Goal: Task Accomplishment & Management: Manage account settings

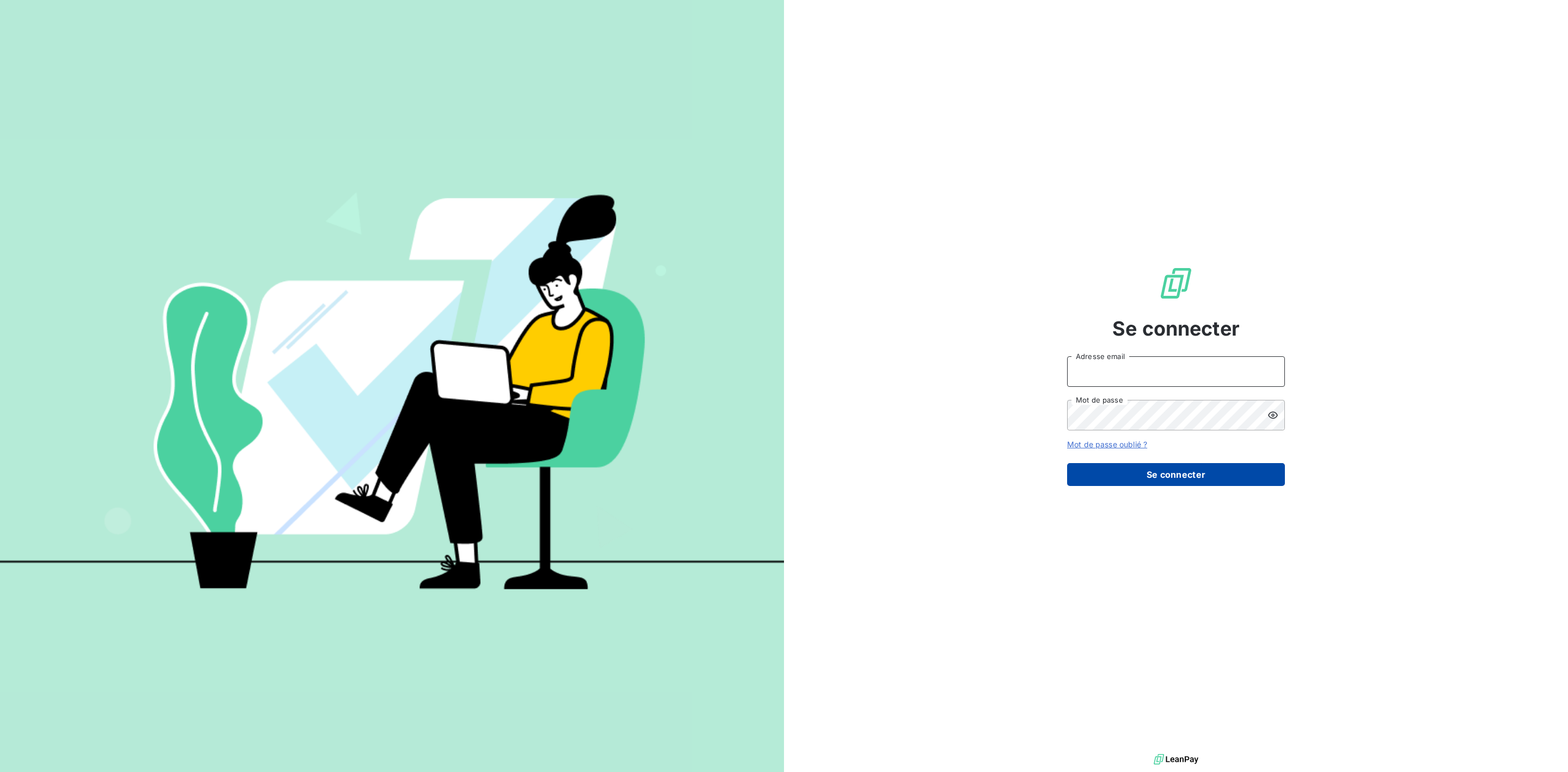
type input "[PERSON_NAME][EMAIL_ADDRESS][DOMAIN_NAME]"
click at [1170, 478] on button "Se connecter" at bounding box center [1176, 474] width 218 height 23
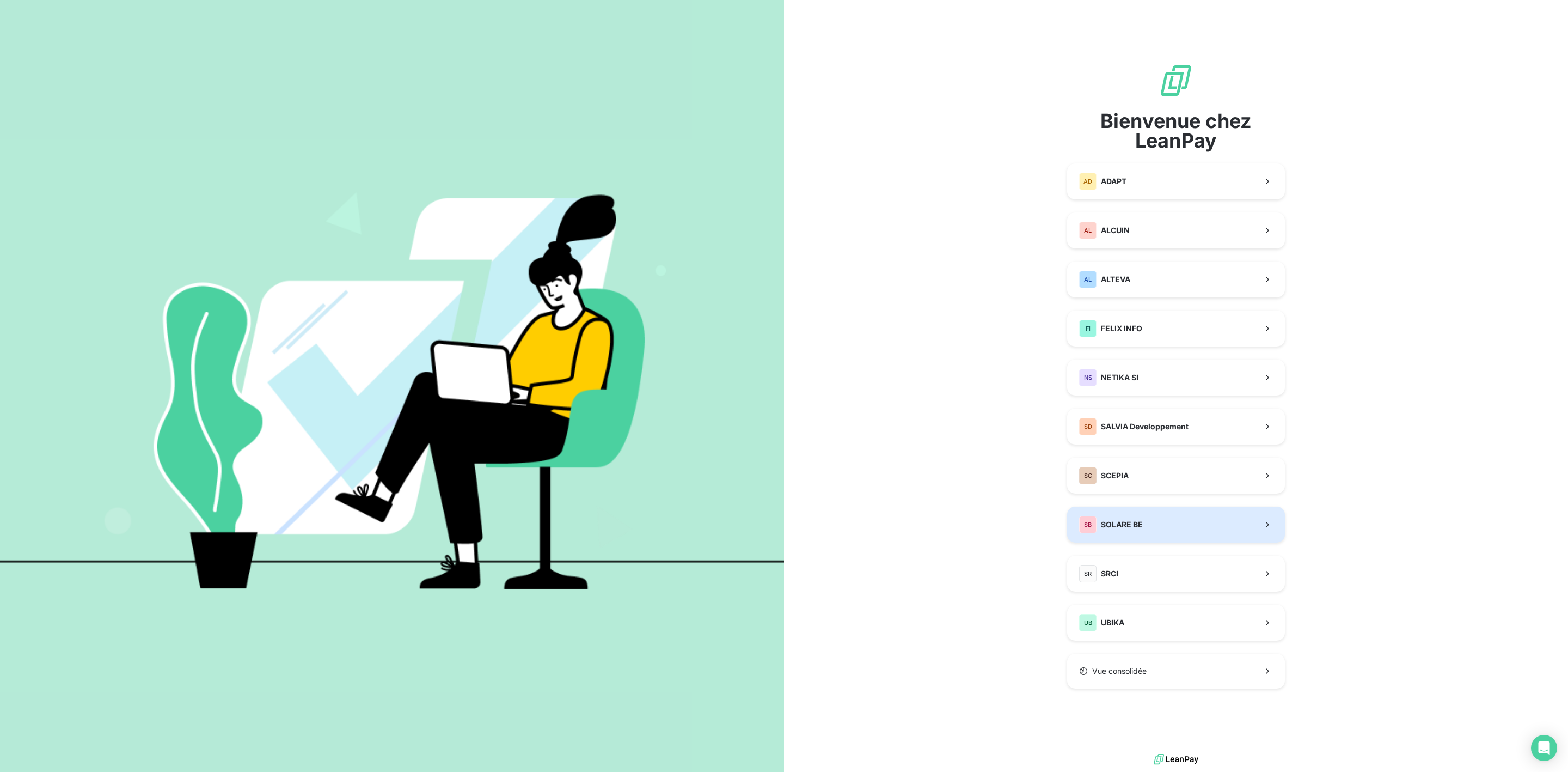
click at [1133, 523] on span "SOLARE BE" at bounding box center [1122, 525] width 42 height 11
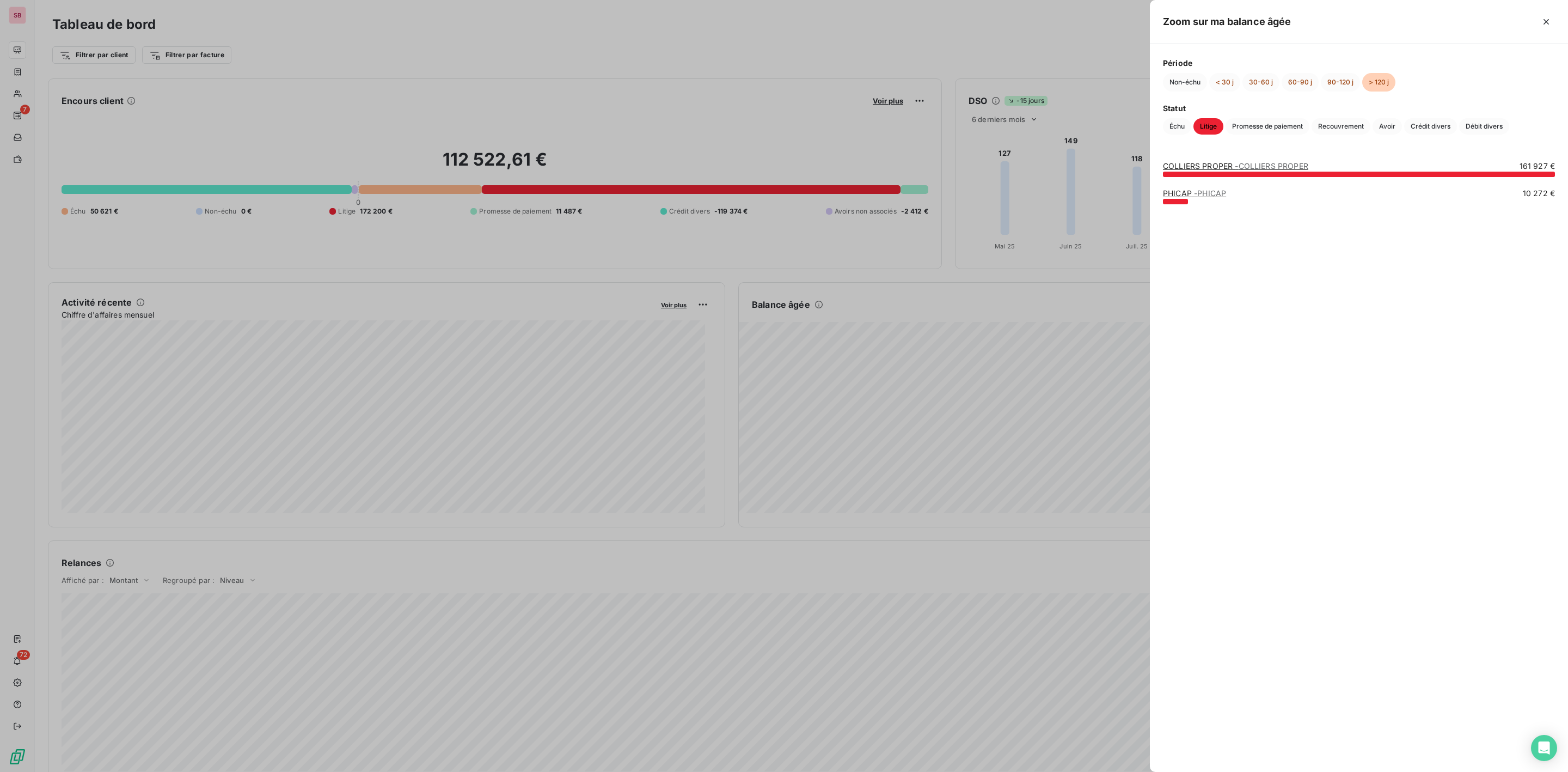
click at [1192, 192] on link "PHICAP - PHICAP" at bounding box center [1194, 192] width 63 height 9
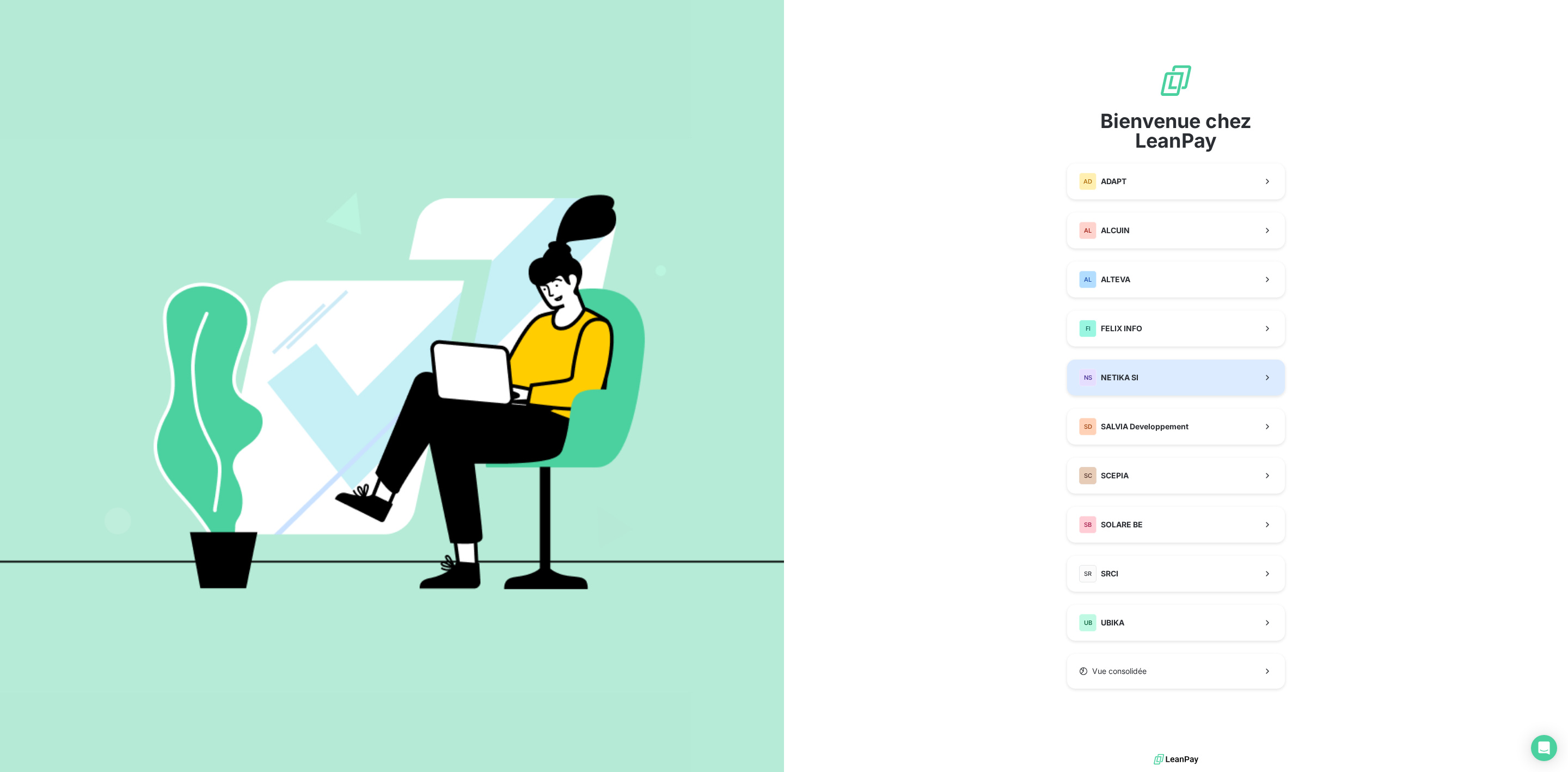
click at [1114, 379] on span "NETIKA SI" at bounding box center [1120, 377] width 37 height 11
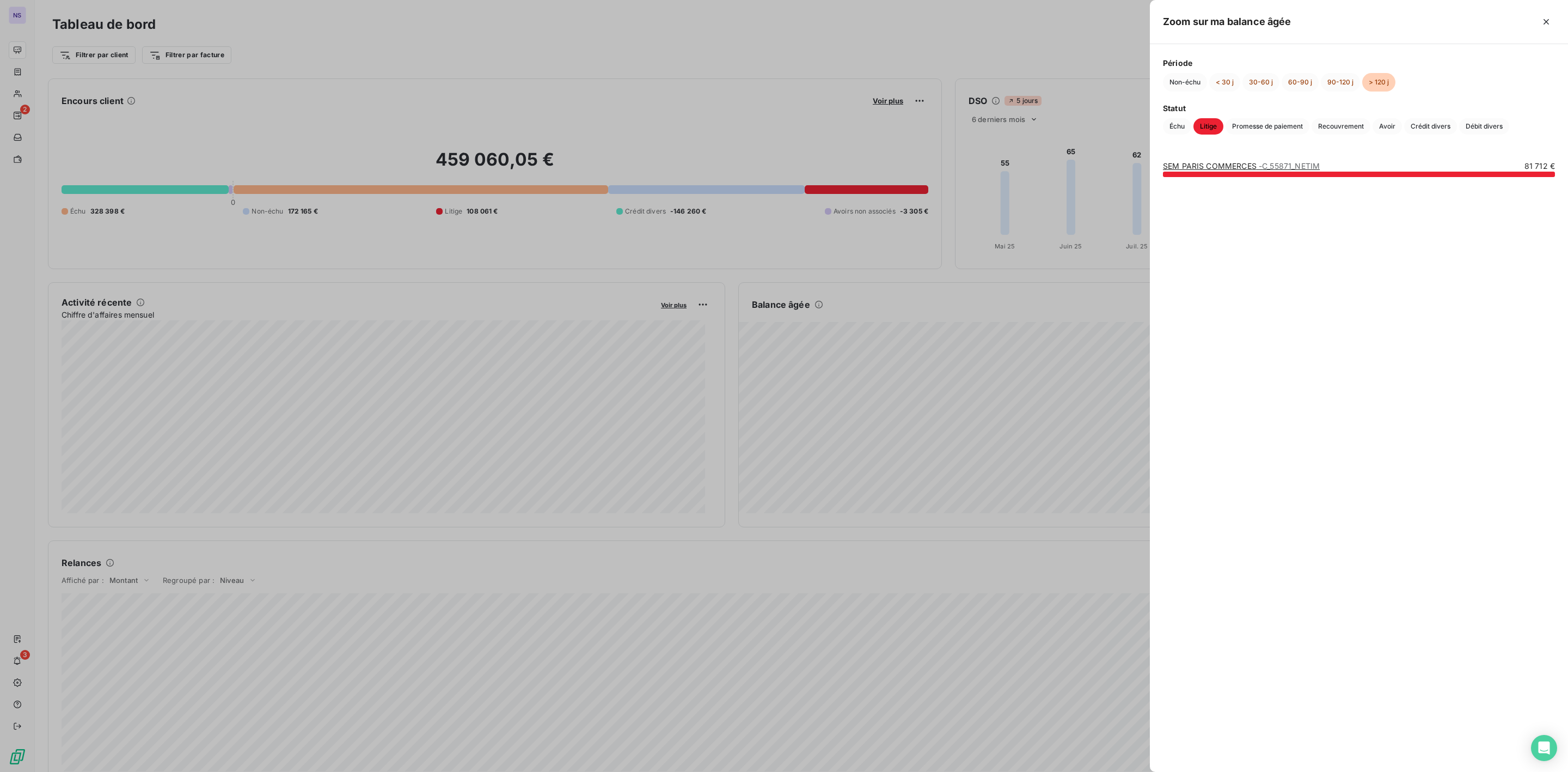
click at [1213, 167] on link "SEM PARIS COMMERCES - C_55871_NETIM" at bounding box center [1241, 165] width 157 height 9
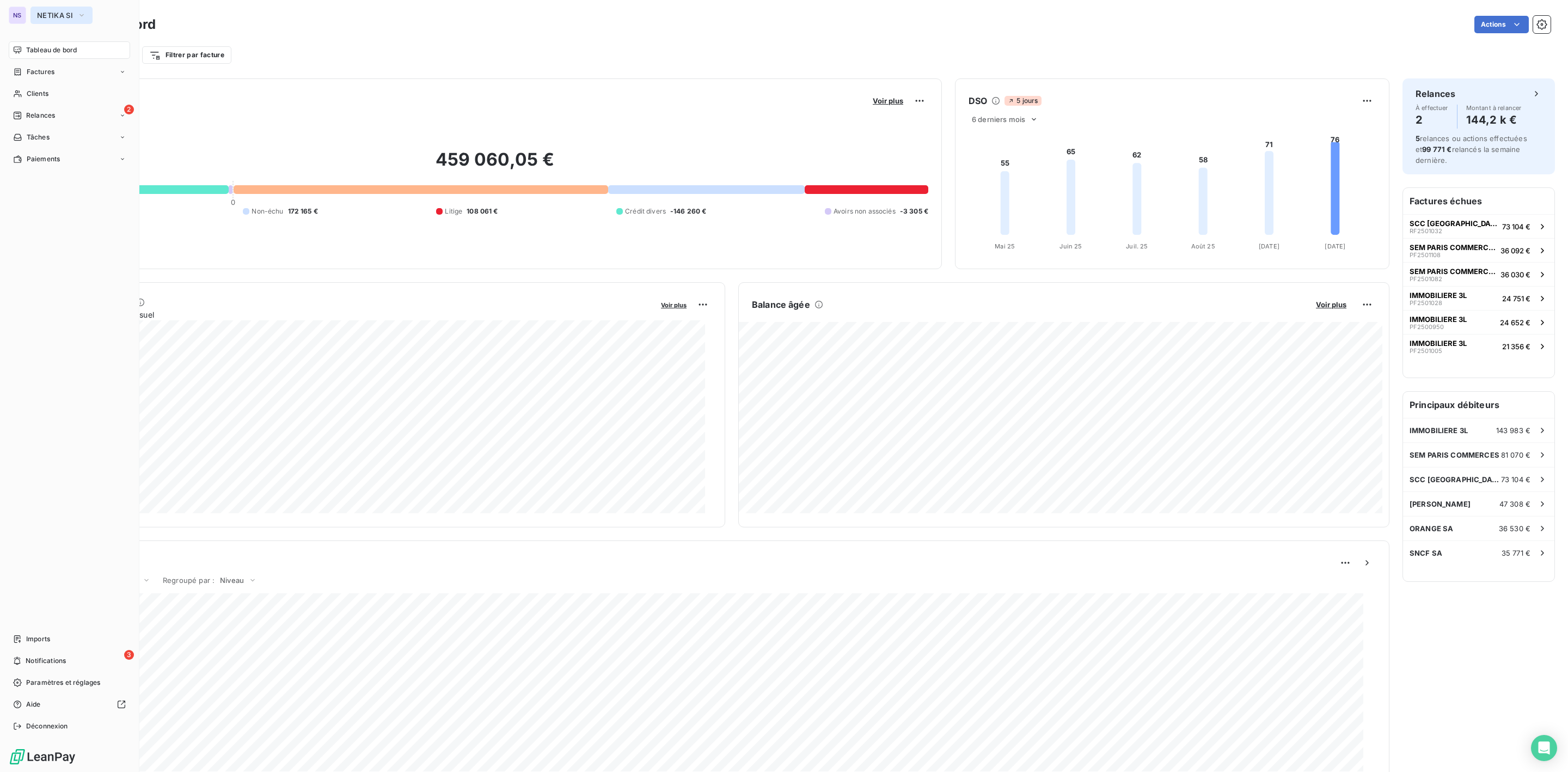
click at [46, 14] on span "NETIKA SI" at bounding box center [55, 15] width 36 height 9
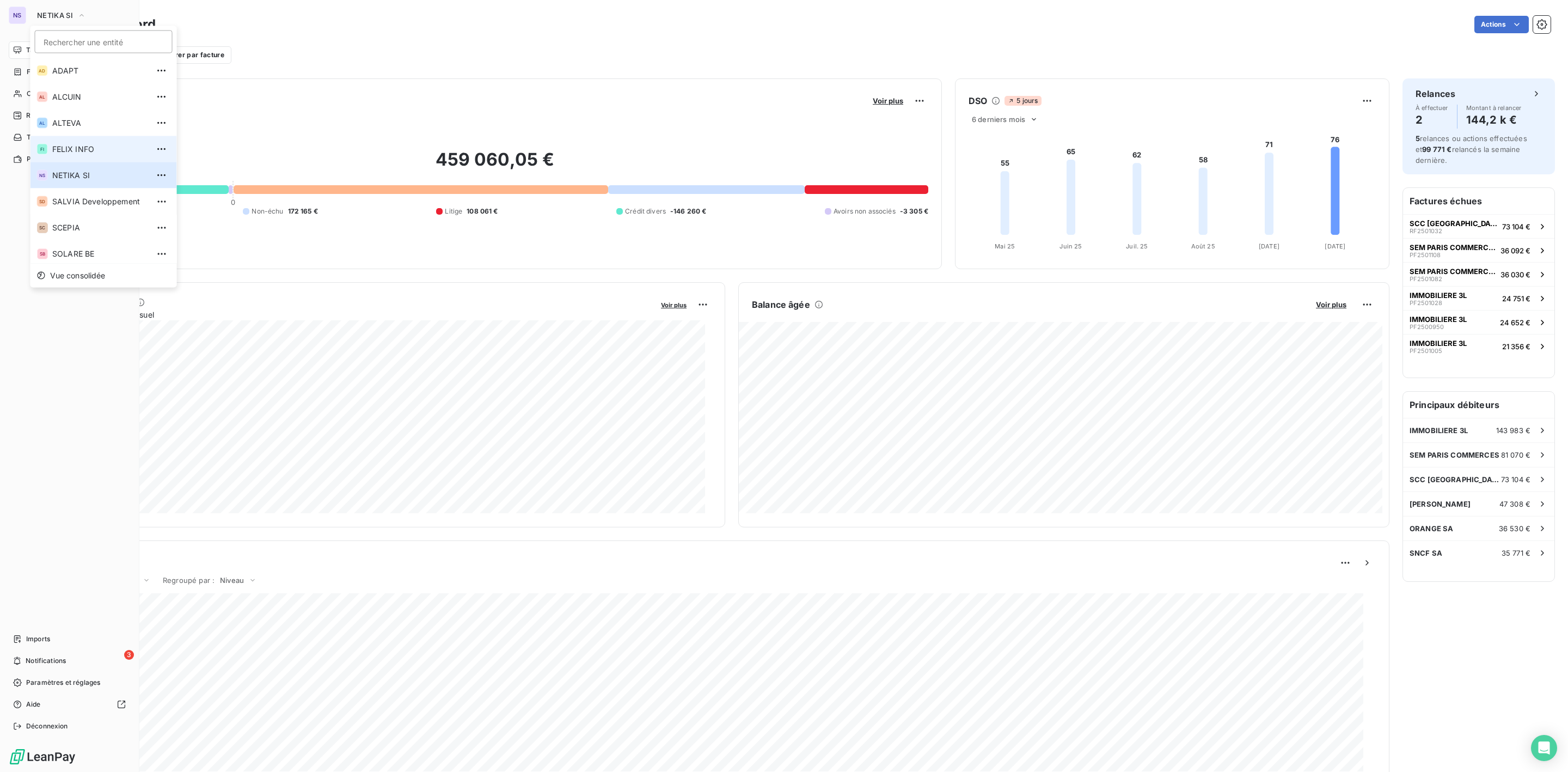
click at [79, 146] on span "FELIX INFO" at bounding box center [100, 150] width 96 height 11
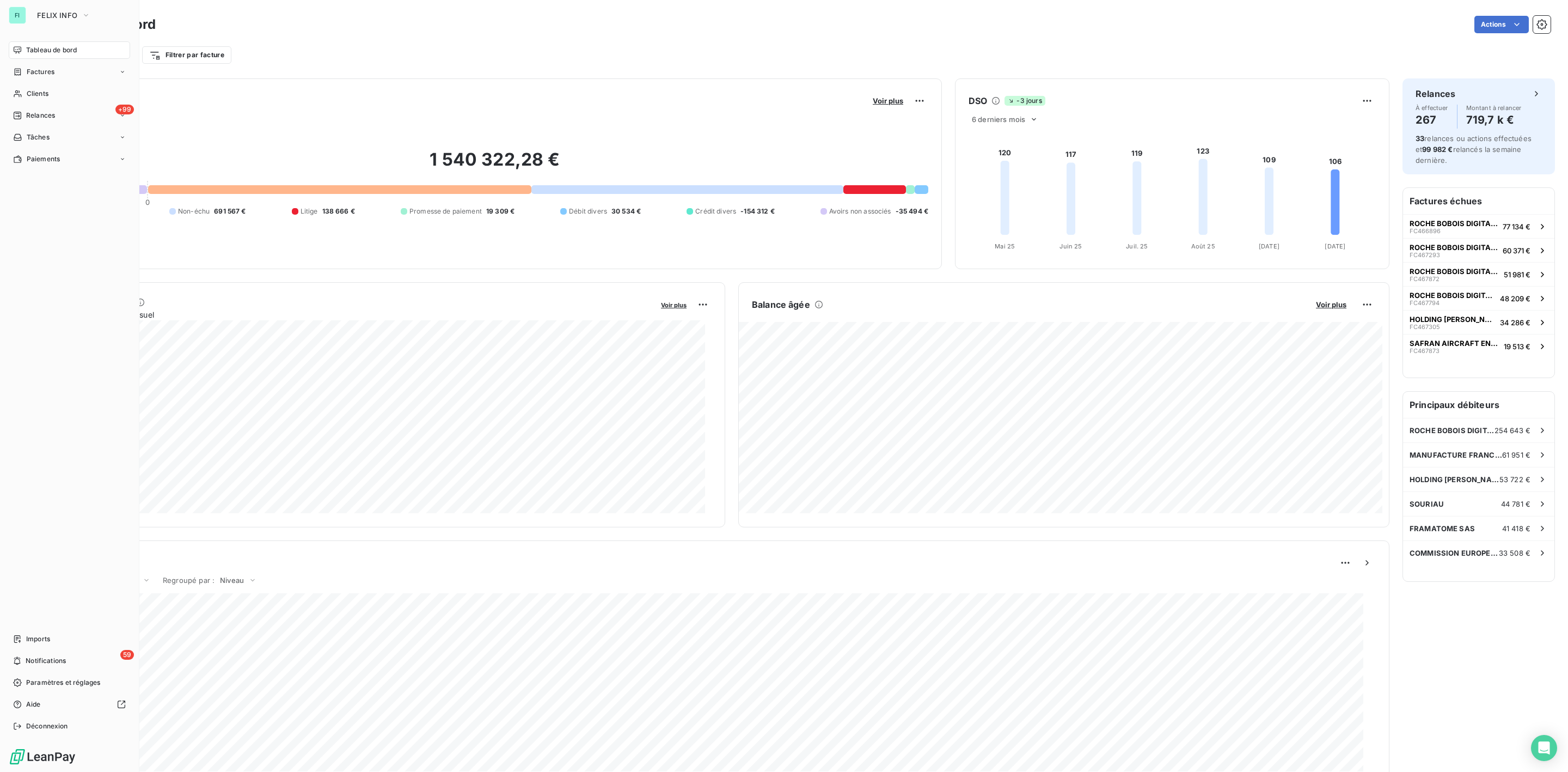
click at [37, 48] on span "Tableau de bord" at bounding box center [51, 50] width 51 height 10
click at [36, 43] on div "Tableau de bord" at bounding box center [69, 50] width 121 height 17
click at [55, 15] on span "FELIX INFO" at bounding box center [57, 15] width 40 height 9
click at [83, 195] on li "SD SALVIA Developpement" at bounding box center [104, 201] width 147 height 26
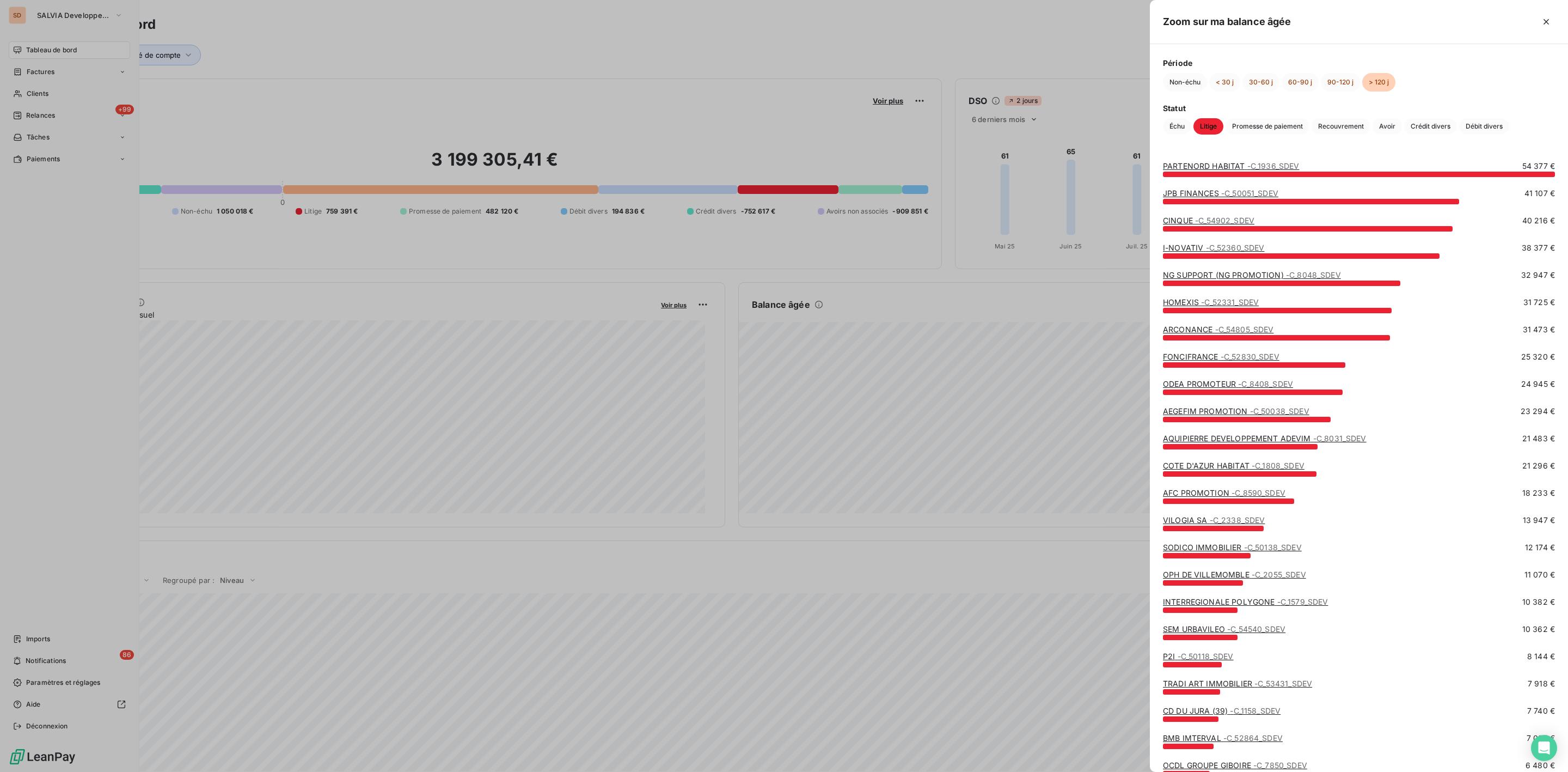
click at [1198, 165] on link "PARTENORD HABITAT - C_1936_SDEV" at bounding box center [1232, 165] width 137 height 9
click at [1251, 168] on span "- C_1936_SDEV" at bounding box center [1274, 165] width 53 height 9
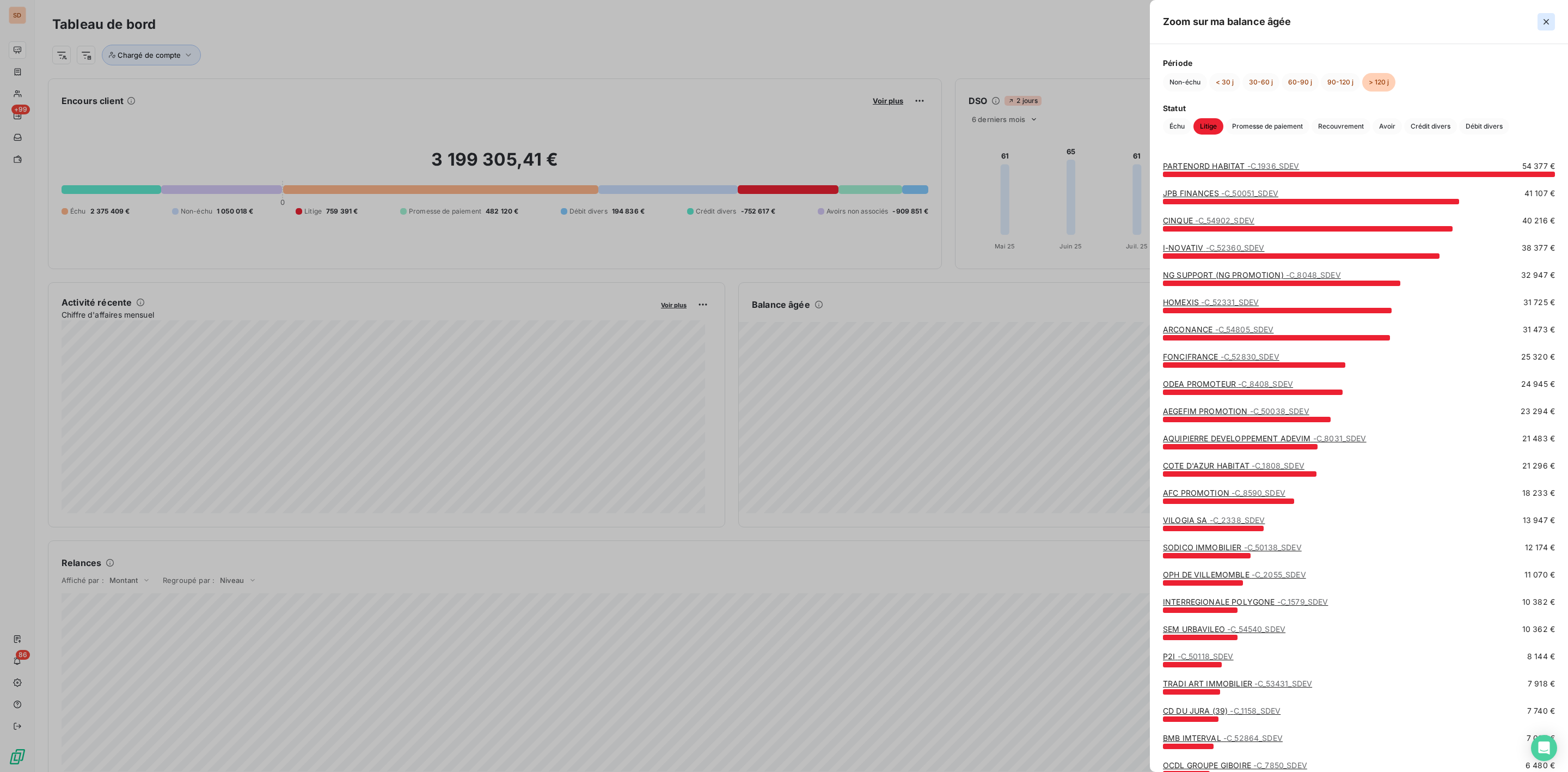
click at [1544, 27] on icon "button" at bounding box center [1547, 22] width 11 height 11
